Goal: Information Seeking & Learning: Learn about a topic

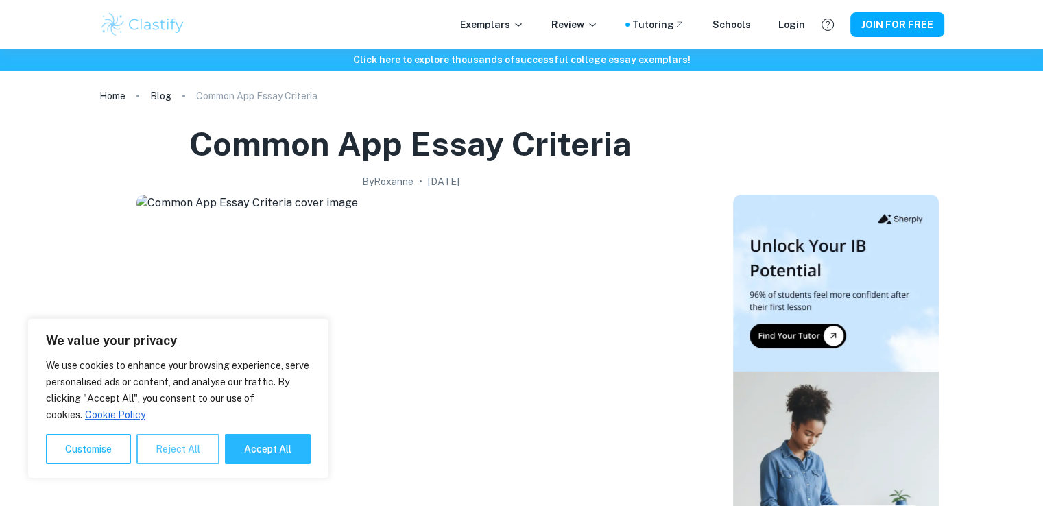
click at [179, 445] on button "Reject All" at bounding box center [177, 449] width 83 height 30
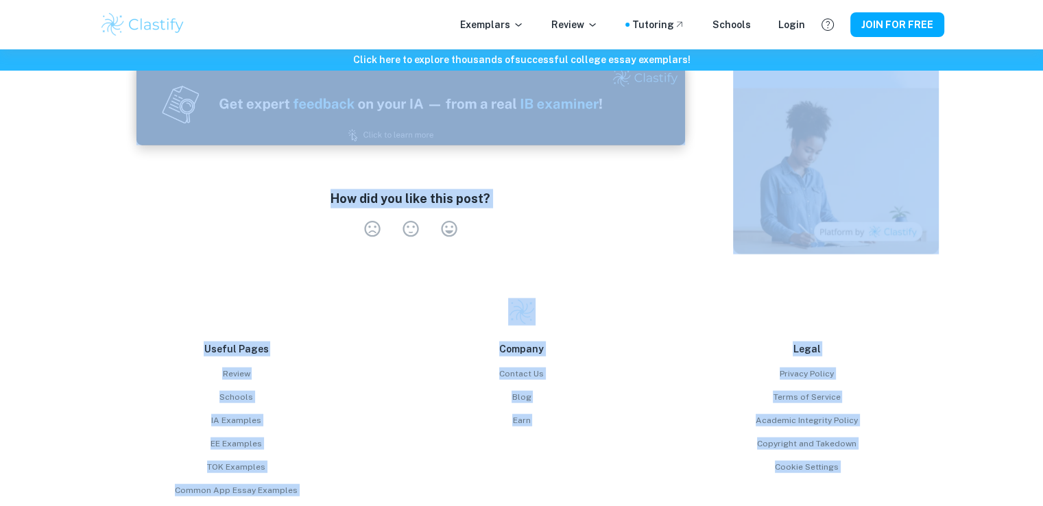
scroll to position [3224, 0]
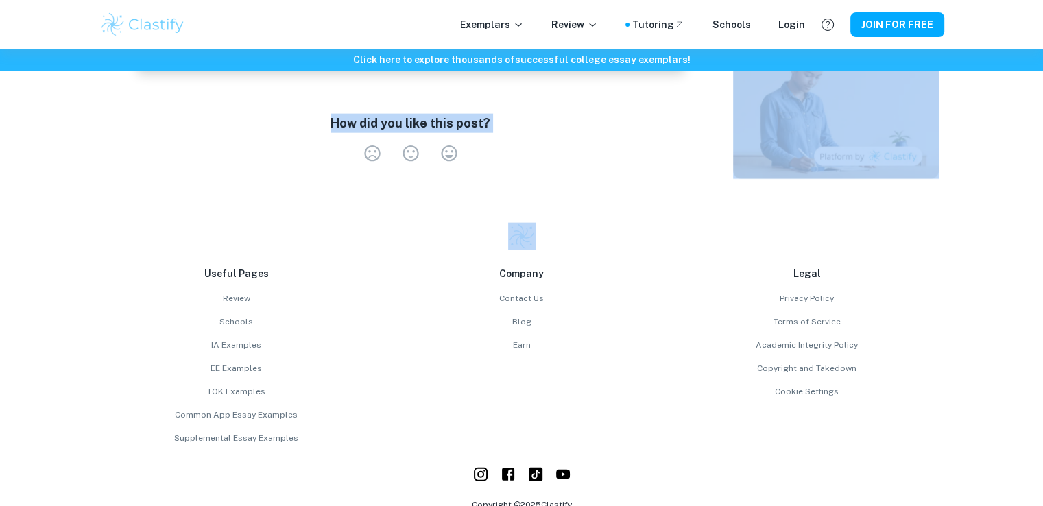
drag, startPoint x: 271, startPoint y: 380, endPoint x: 1022, endPoint y: 138, distance: 788.9
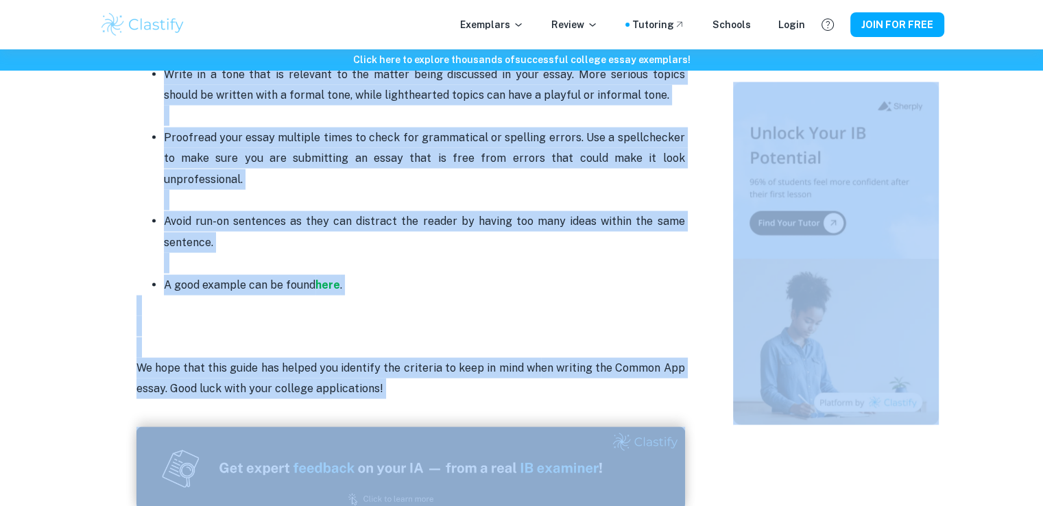
scroll to position [2771, 0]
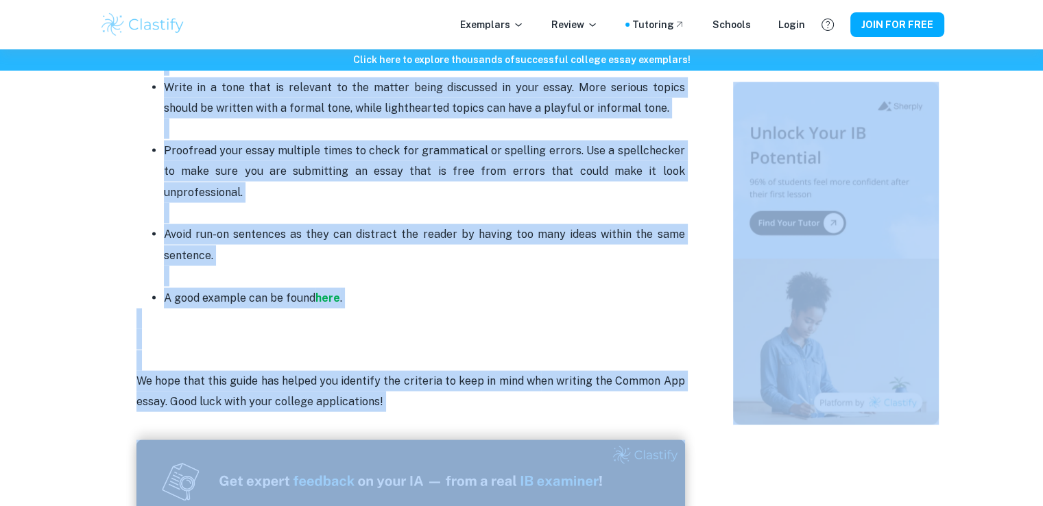
click at [396, 371] on p "We hope that this guide has helped you identify the criteria to keep in mind wh…" at bounding box center [410, 392] width 549 height 42
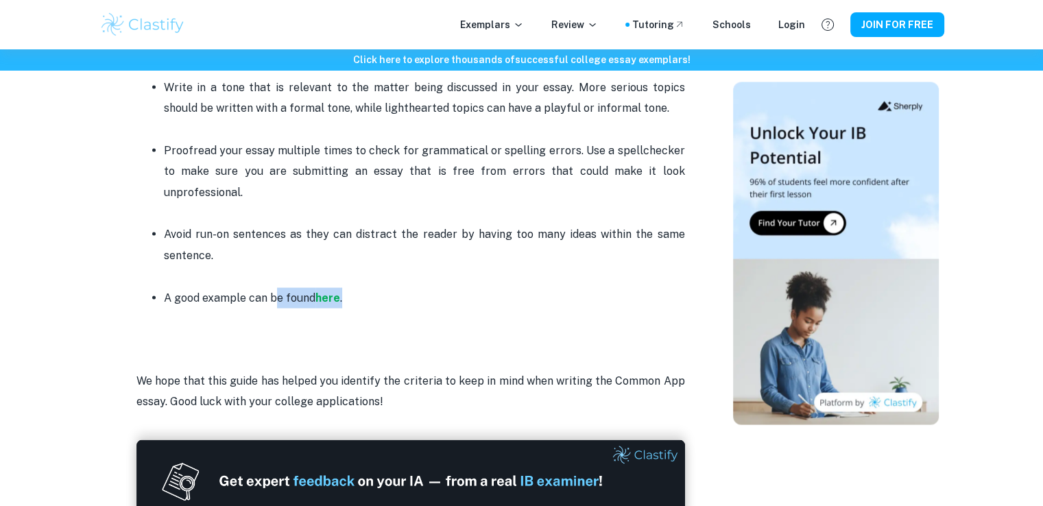
drag, startPoint x: 362, startPoint y: 235, endPoint x: 273, endPoint y: 241, distance: 89.4
click at [273, 288] on p "A good example can be found here ." at bounding box center [424, 298] width 521 height 21
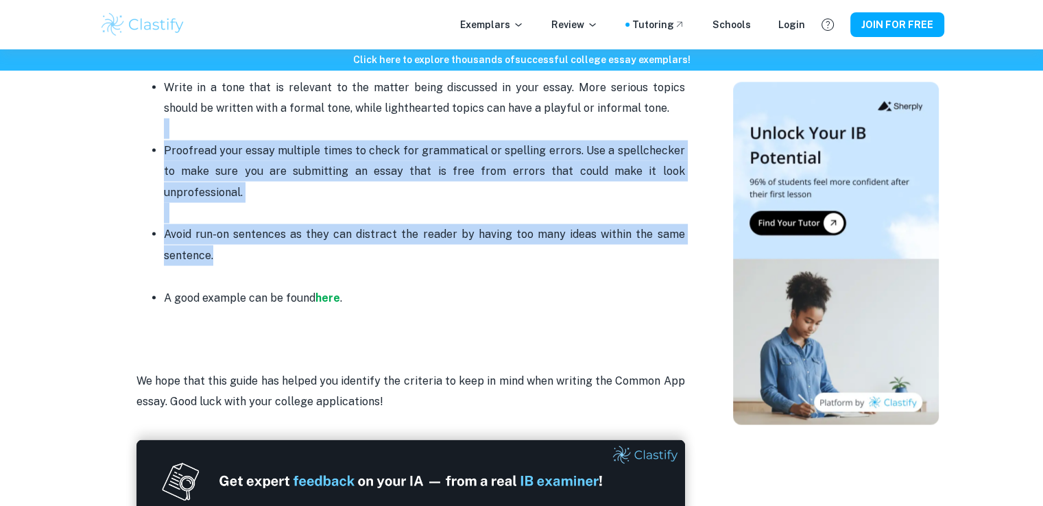
drag, startPoint x: 234, startPoint y: 195, endPoint x: 136, endPoint y: 81, distance: 150.8
click at [136, 81] on ul "Maintain a consistent tone (formal/informal) and voice (active/passive) through…" at bounding box center [410, 171] width 549 height 274
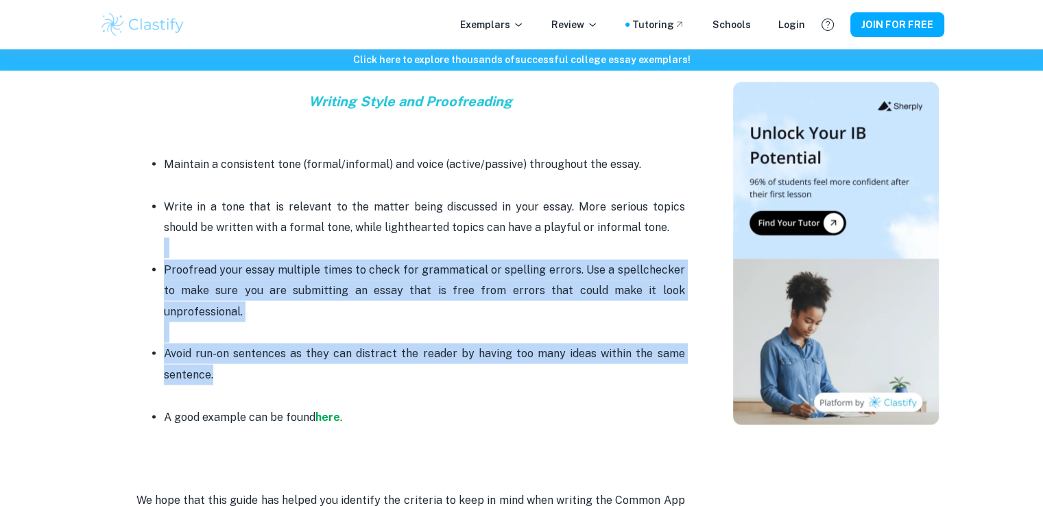
scroll to position [2634, 0]
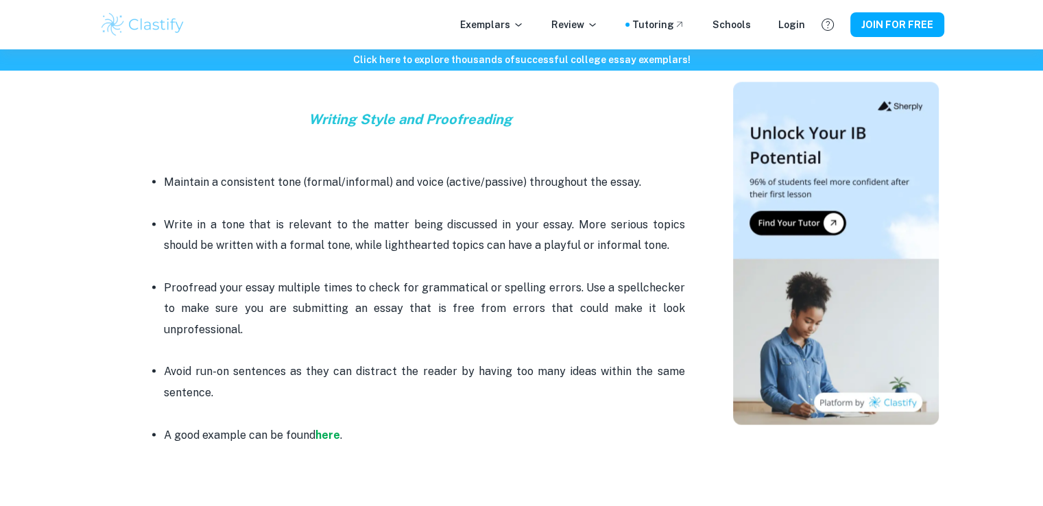
drag, startPoint x: 143, startPoint y: 210, endPoint x: 143, endPoint y: 196, distance: 13.7
click at [143, 196] on ul "Maintain a consistent tone (formal/informal) and voice (active/passive) through…" at bounding box center [410, 308] width 549 height 274
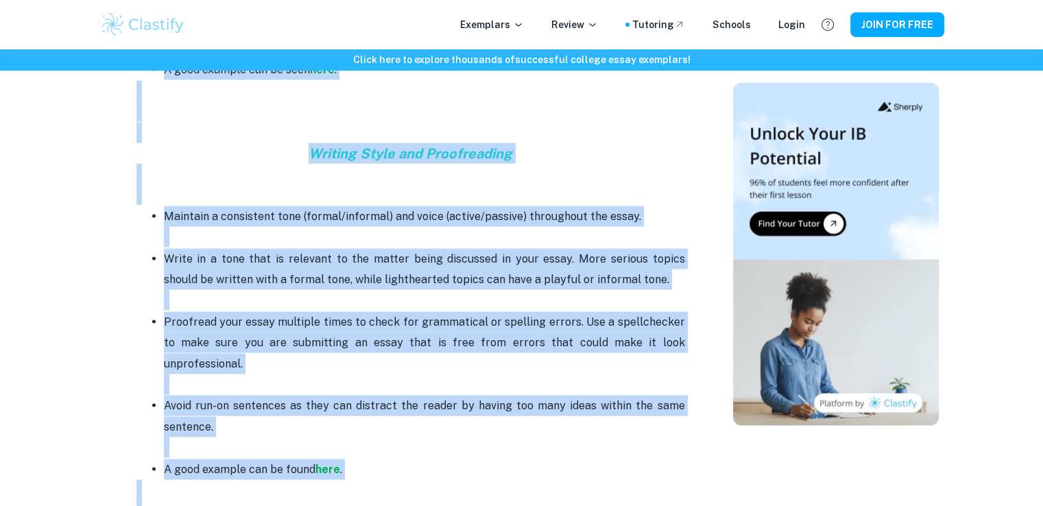
scroll to position [2631, 0]
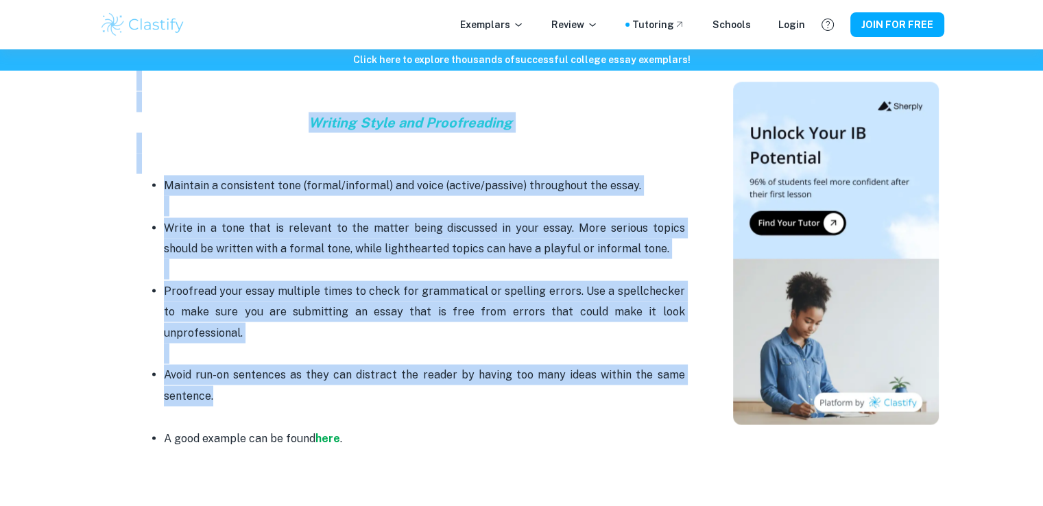
drag, startPoint x: 296, startPoint y: 265, endPoint x: 458, endPoint y: 335, distance: 176.3
copy div "Loremips Dolorsi ame Consectetu Adipis elit sedd eiusm te incididun ut lab etd …"
